Goal: Communication & Community: Answer question/provide support

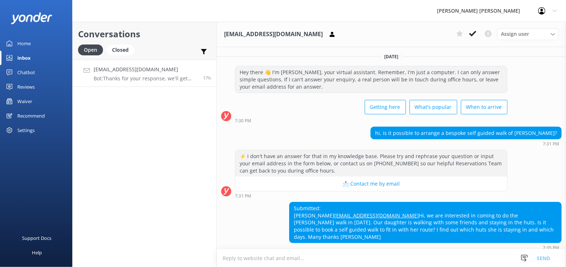
scroll to position [34, 0]
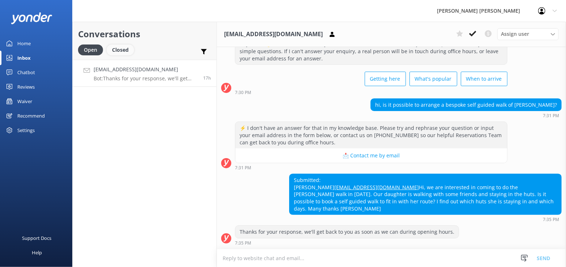
click at [118, 50] on div "Closed" at bounding box center [120, 49] width 27 height 11
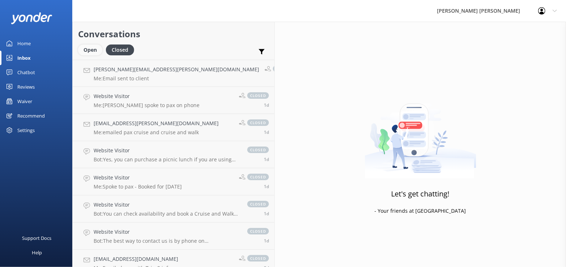
click at [85, 51] on div "Open" at bounding box center [90, 49] width 24 height 11
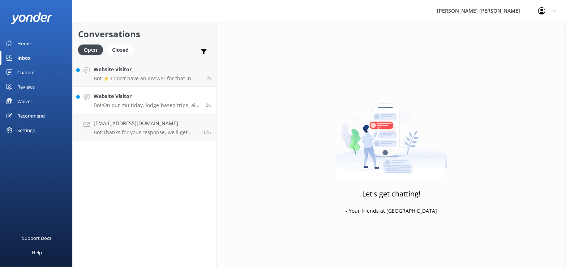
click at [125, 103] on p "Bot: On our multiday, lodge-based trips, all luggage transfers are included. Fo…" at bounding box center [147, 105] width 107 height 7
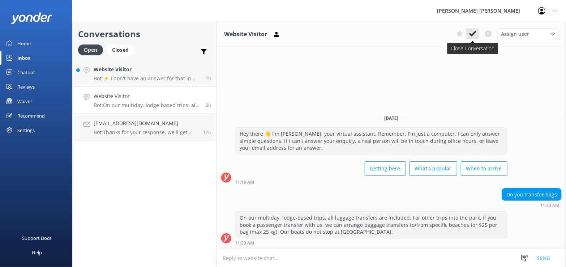
click at [473, 35] on use at bounding box center [472, 34] width 7 height 6
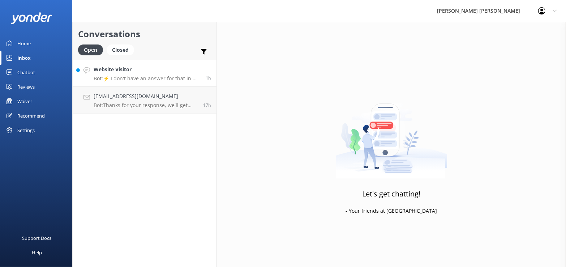
click at [149, 76] on p "Bot: ⚡ I don't have an answer for that in my knowledge base. Please try and rep…" at bounding box center [147, 78] width 107 height 7
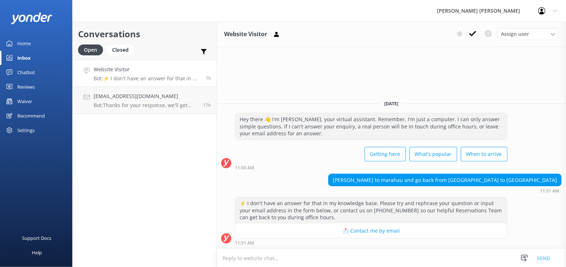
paste textarea "[PERSON_NAME] operates our daily boat services from [GEOGRAPHIC_DATA]."
paste textarea "Due to the extreme tidal range and delicate sea floor at [GEOGRAPHIC_DATA], we …"
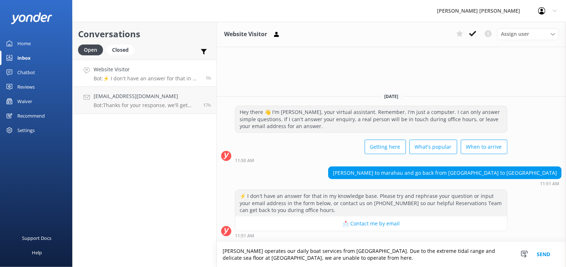
click at [383, 259] on textarea "[PERSON_NAME] operates our daily boat services from [GEOGRAPHIC_DATA]. Due to t…" at bounding box center [391, 254] width 349 height 25
click at [450, 256] on textarea "[PERSON_NAME] operates our daily boat services from [GEOGRAPHIC_DATA]. Due to t…" at bounding box center [391, 254] width 349 height 25
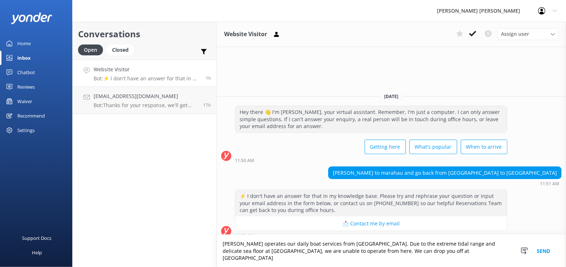
click at [466, 259] on textarea "[PERSON_NAME] operates our daily boat services from [GEOGRAPHIC_DATA]. Due to t…" at bounding box center [391, 251] width 349 height 32
click at [421, 258] on textarea "[PERSON_NAME] operates our daily boat services from [GEOGRAPHIC_DATA]. Due to t…" at bounding box center [391, 251] width 349 height 32
click at [466, 257] on textarea "Wilson’s Abel Tasman operates our daily boat services from Kaiteriteri Beach. D…" at bounding box center [391, 251] width 349 height 32
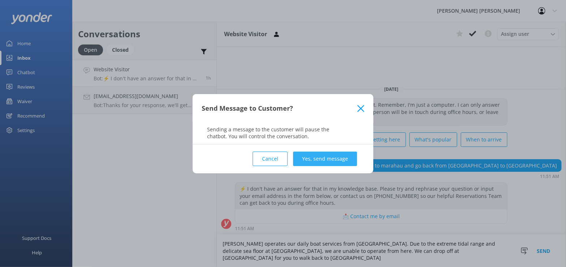
type textarea "Wilson’s Abel Tasman operates our daily boat services from Kaiteriteri Beach. D…"
click at [324, 162] on button "Yes, send message" at bounding box center [325, 159] width 64 height 14
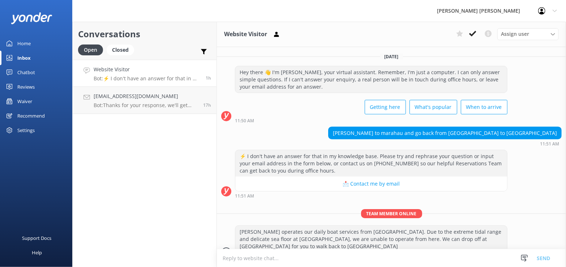
scroll to position [13, 0]
